Goal: Go to known website: Go to known website

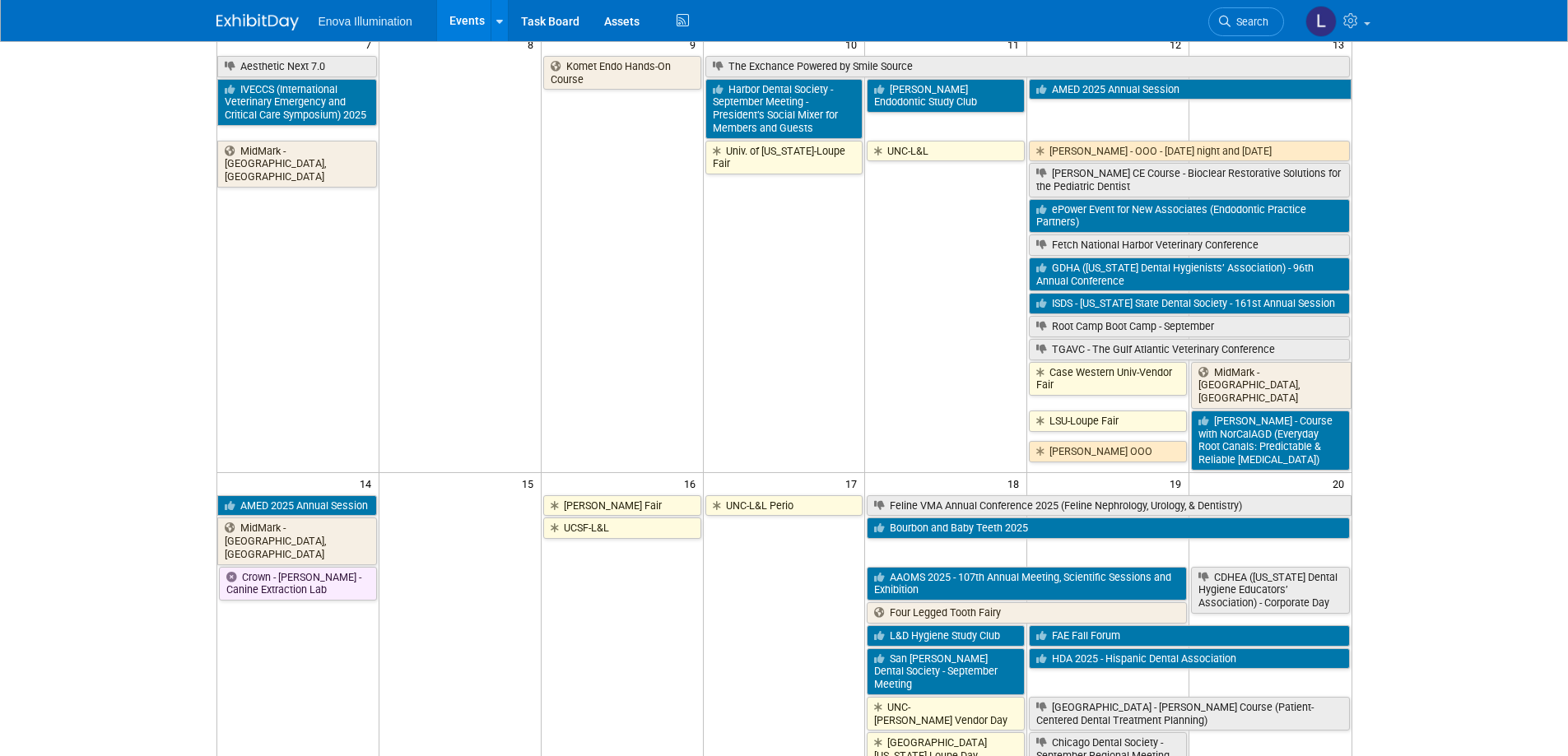
scroll to position [576, 0]
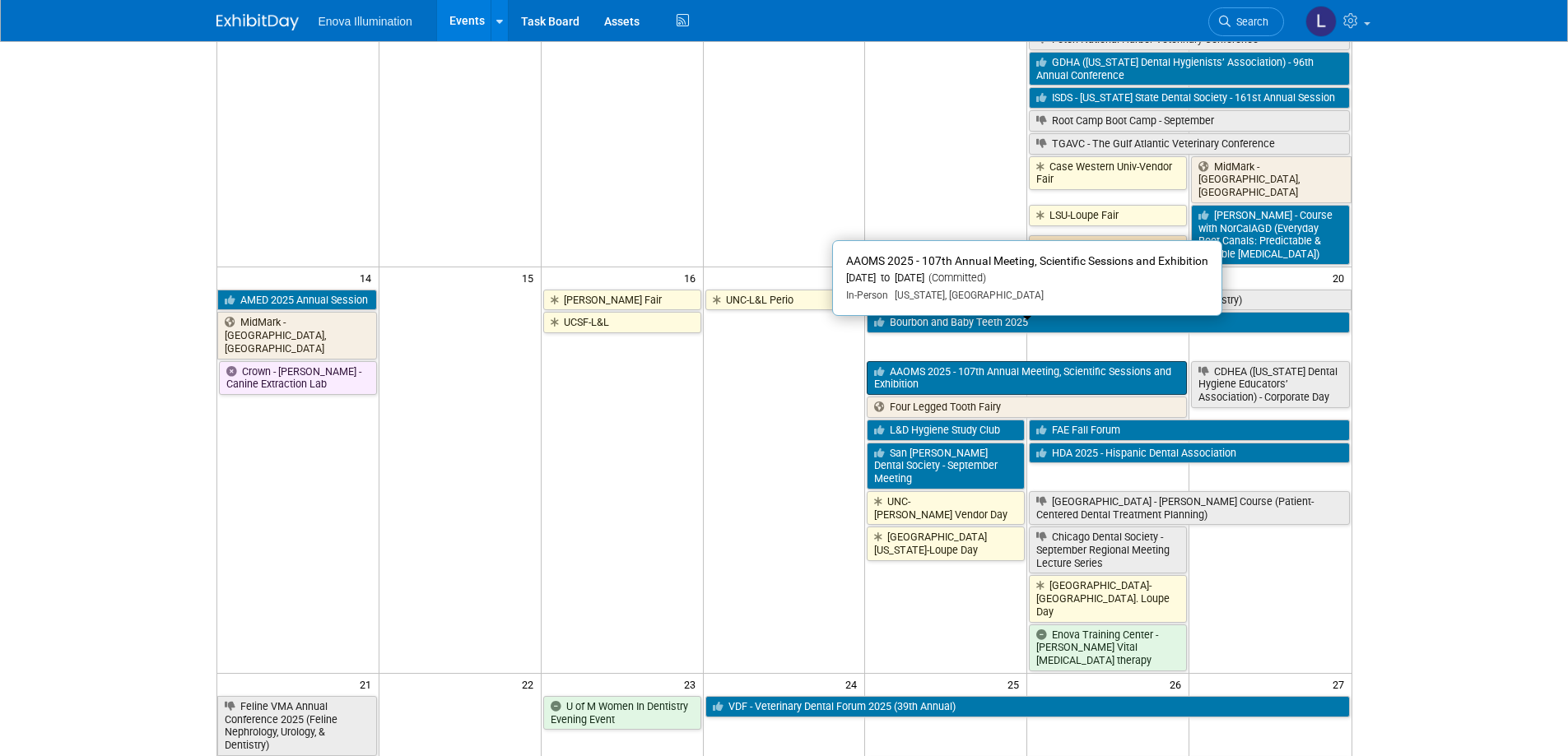
click at [982, 361] on link "AAOMS 2025 - 107th Annual Meeting, Scientific Sessions and Exhibition" at bounding box center [1027, 377] width 320 height 34
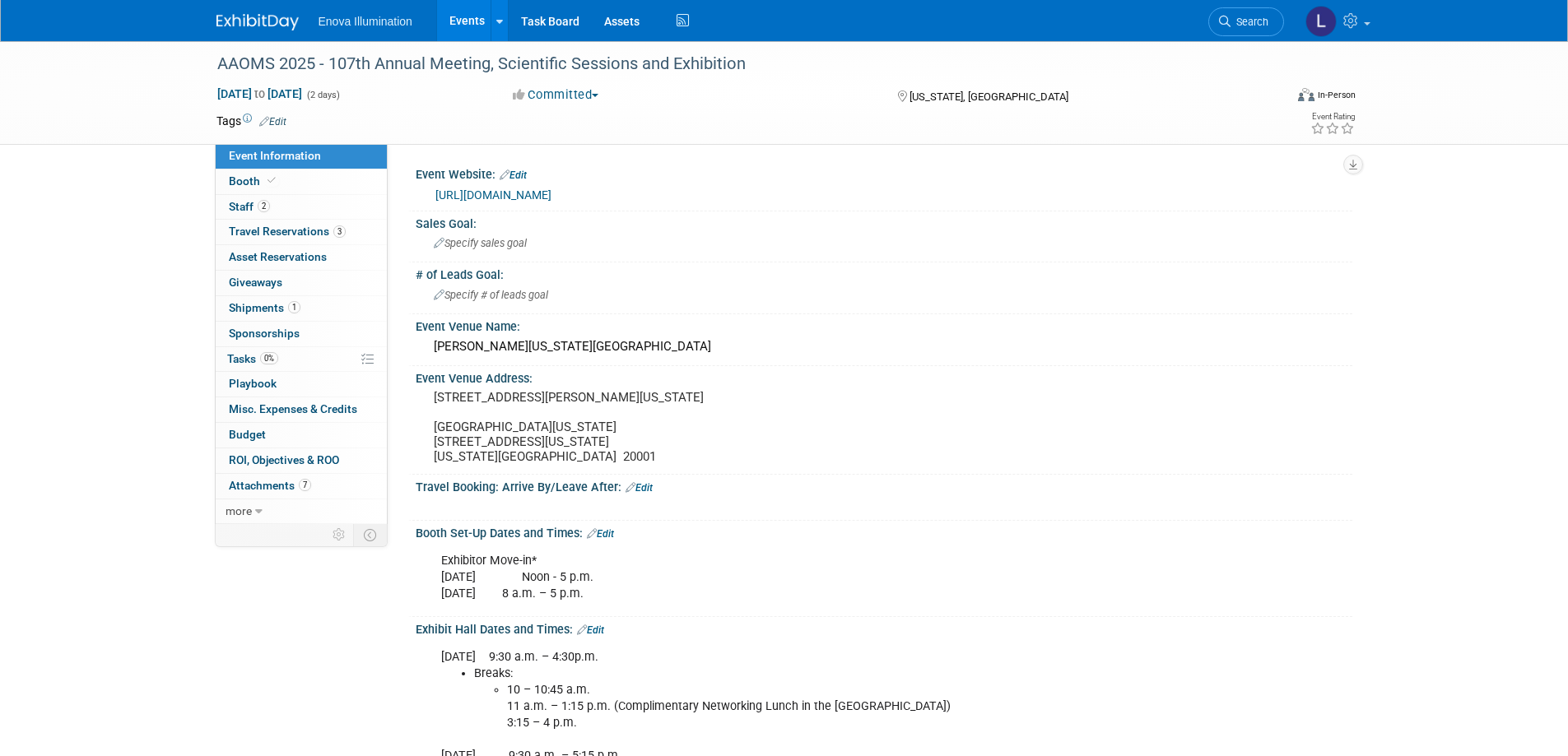
click at [471, 190] on link "https://www.aaoms.org/meetings-exhibitions/upcoming-events" at bounding box center [493, 195] width 116 height 14
